Goal: Task Accomplishment & Management: Use online tool/utility

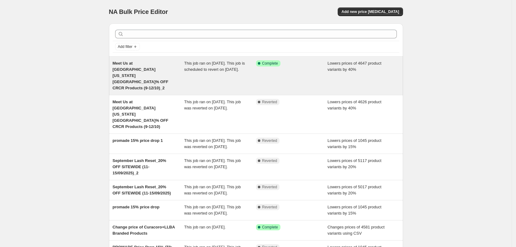
click at [155, 69] on span "Meet Us at [GEOGRAPHIC_DATA] [US_STATE][GEOGRAPHIC_DATA]% OFF CRCR Products (9-…" at bounding box center [141, 75] width 56 height 29
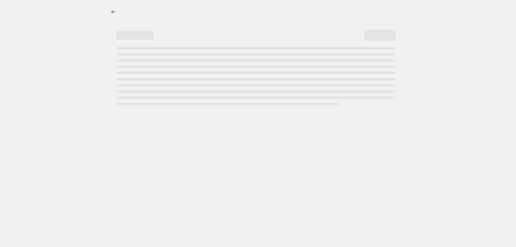
select select "percentage"
select select "collection"
select select "product_status"
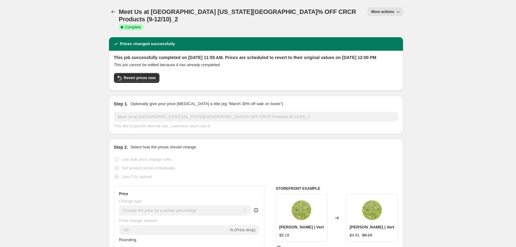
click at [393, 14] on button "More actions" at bounding box center [384, 11] width 35 height 9
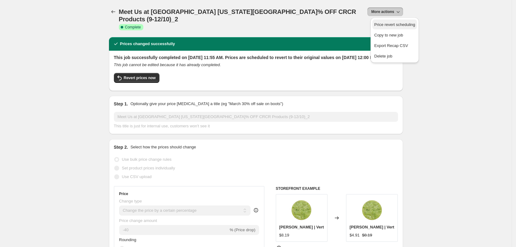
click at [395, 28] on button "Price revert scheduling" at bounding box center [394, 24] width 45 height 10
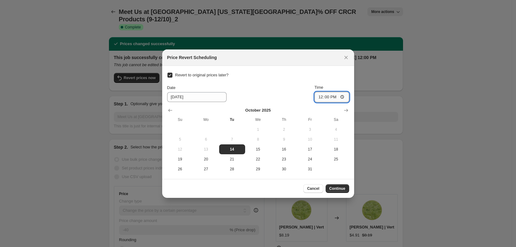
click at [319, 97] on input "12:00" at bounding box center [331, 97] width 35 height 11
type input "23:00"
click at [419, 98] on div at bounding box center [258, 123] width 516 height 247
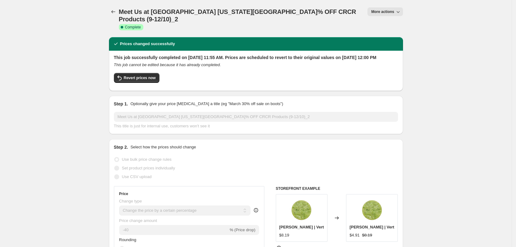
click at [394, 13] on span "More actions" at bounding box center [382, 11] width 23 height 5
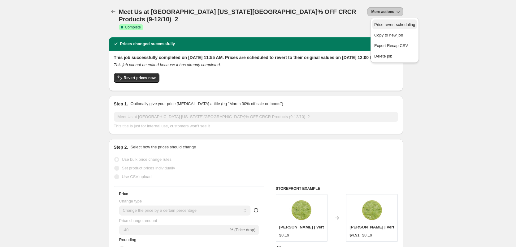
click at [394, 22] on span "Price revert scheduling" at bounding box center [394, 24] width 41 height 5
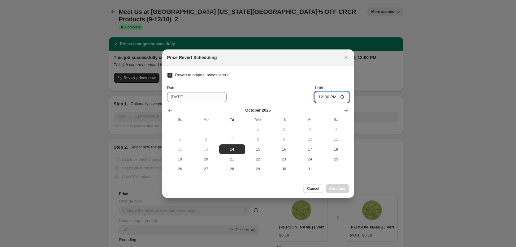
click at [319, 98] on input "12:00" at bounding box center [331, 97] width 35 height 11
type input "23:00"
click at [274, 189] on div "Cancel Continue" at bounding box center [258, 188] width 182 height 9
click at [331, 188] on span "Continue" at bounding box center [337, 188] width 16 height 5
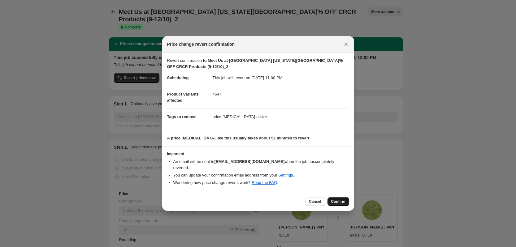
click at [334, 199] on span "Confirm" at bounding box center [338, 201] width 14 height 5
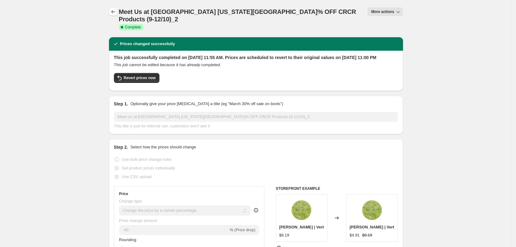
click at [113, 12] on icon "Price change jobs" at bounding box center [113, 12] width 6 height 6
